Goal: Task Accomplishment & Management: Use online tool/utility

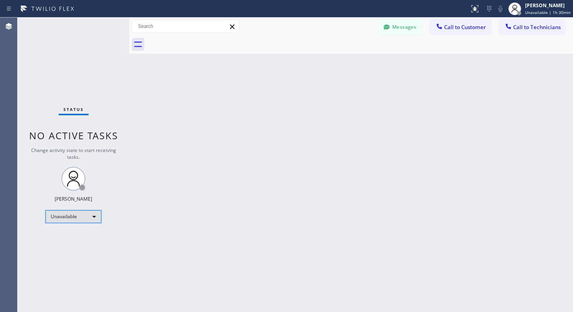
click at [65, 221] on div "Unavailable" at bounding box center [74, 216] width 56 height 13
click at [67, 234] on li "Available" at bounding box center [73, 238] width 54 height 10
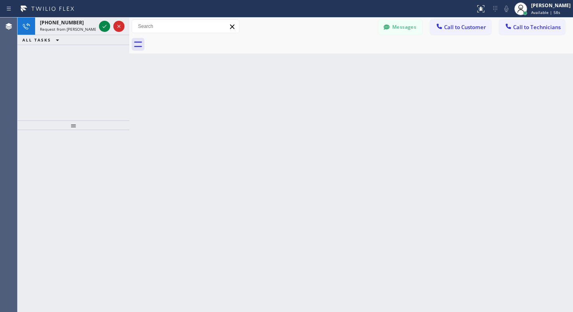
click at [260, 159] on div "Back to Dashboard Change Sender ID Customers Technicians RP [PERSON_NAME] [DATE…" at bounding box center [351, 165] width 444 height 295
click at [102, 26] on icon at bounding box center [105, 27] width 10 height 10
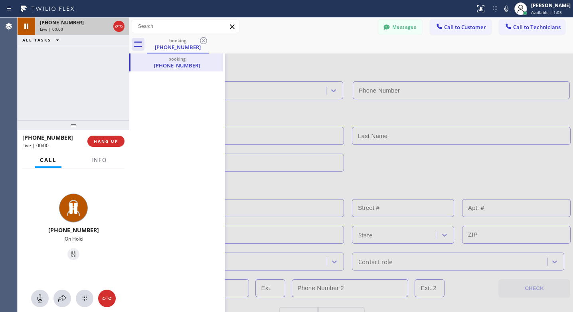
type input "[PHONE_NUMBER]"
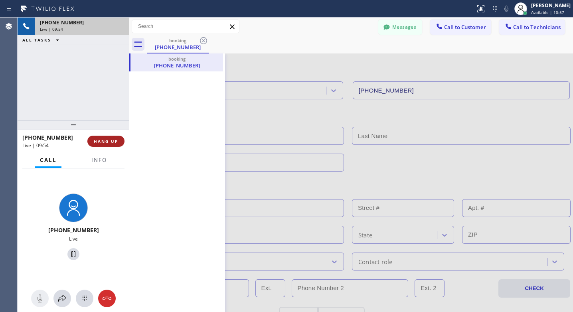
click at [105, 141] on span "HANG UP" at bounding box center [106, 142] width 24 height 6
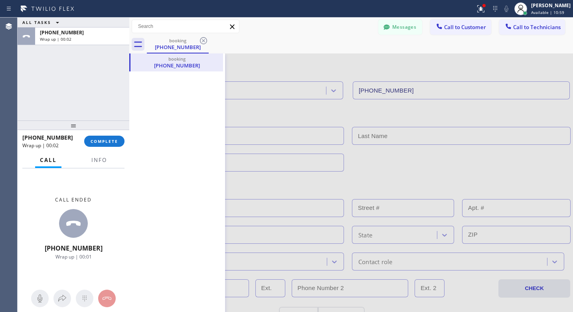
click at [109, 134] on div "[PHONE_NUMBER] Wrap up | 00:02 COMPLETE" at bounding box center [73, 141] width 102 height 21
click at [107, 141] on span "COMPLETE" at bounding box center [105, 142] width 28 height 6
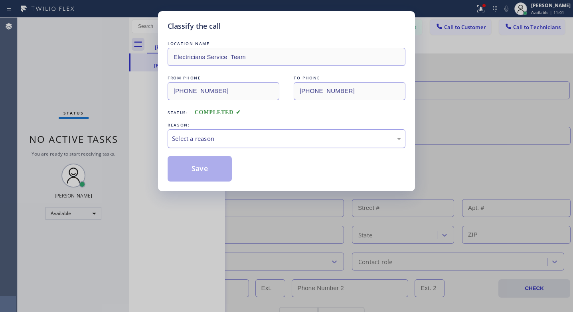
click at [313, 145] on div "Select a reason" at bounding box center [287, 138] width 238 height 19
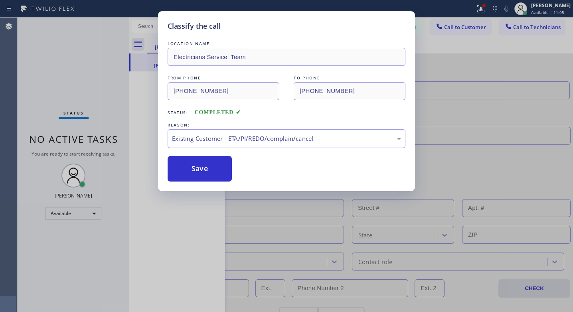
click at [156, 93] on div "Classify the call LOCATION NAME Electricians Service Team FROM PHONE [PHONE_NUM…" at bounding box center [286, 156] width 573 height 312
click at [189, 164] on button "Save" at bounding box center [200, 169] width 64 height 26
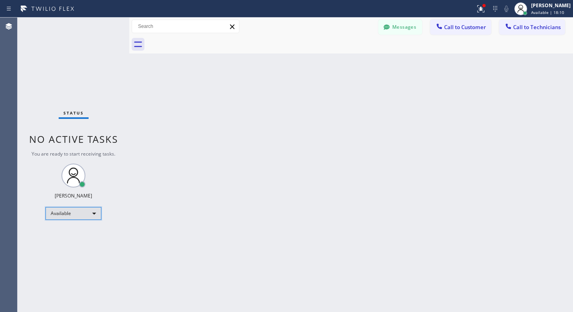
click at [66, 211] on div "Available" at bounding box center [74, 213] width 56 height 13
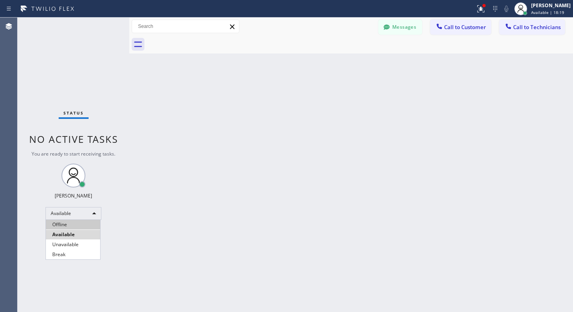
click at [61, 226] on li "Offline" at bounding box center [73, 225] width 54 height 10
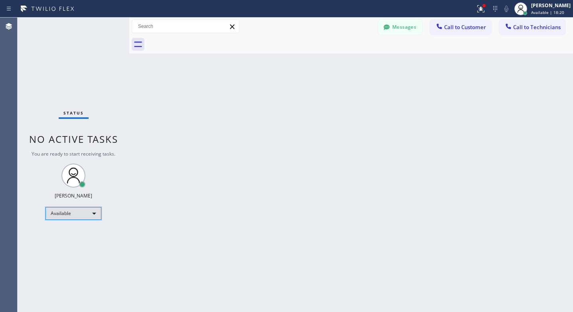
click at [67, 216] on div "Available" at bounding box center [74, 213] width 56 height 13
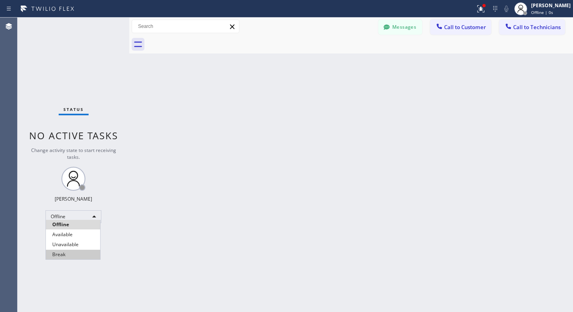
click at [64, 242] on li "Unavailable" at bounding box center [73, 245] width 54 height 10
